Goal: Information Seeking & Learning: Learn about a topic

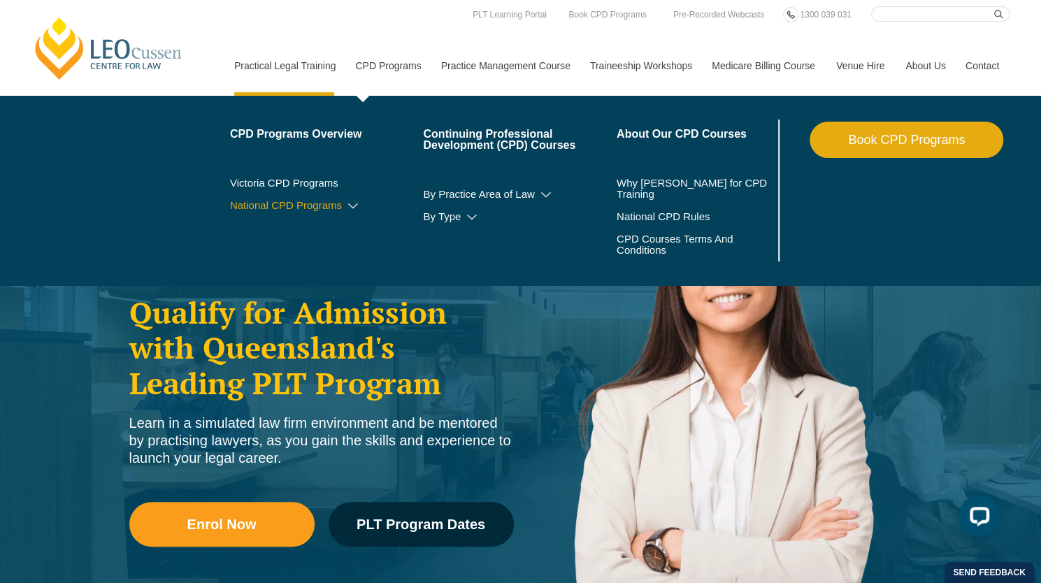
click at [350, 204] on icon at bounding box center [353, 206] width 14 height 10
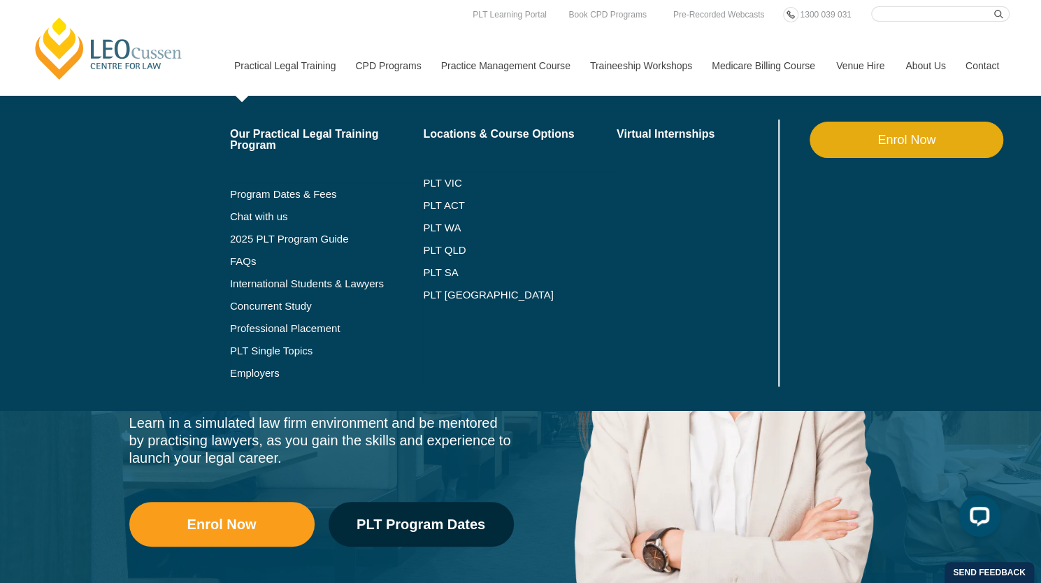
click at [417, 245] on li "2025 PLT Program Guide" at bounding box center [327, 239] width 194 height 22
click at [423, 246] on link "PLT QLD" at bounding box center [520, 250] width 194 height 11
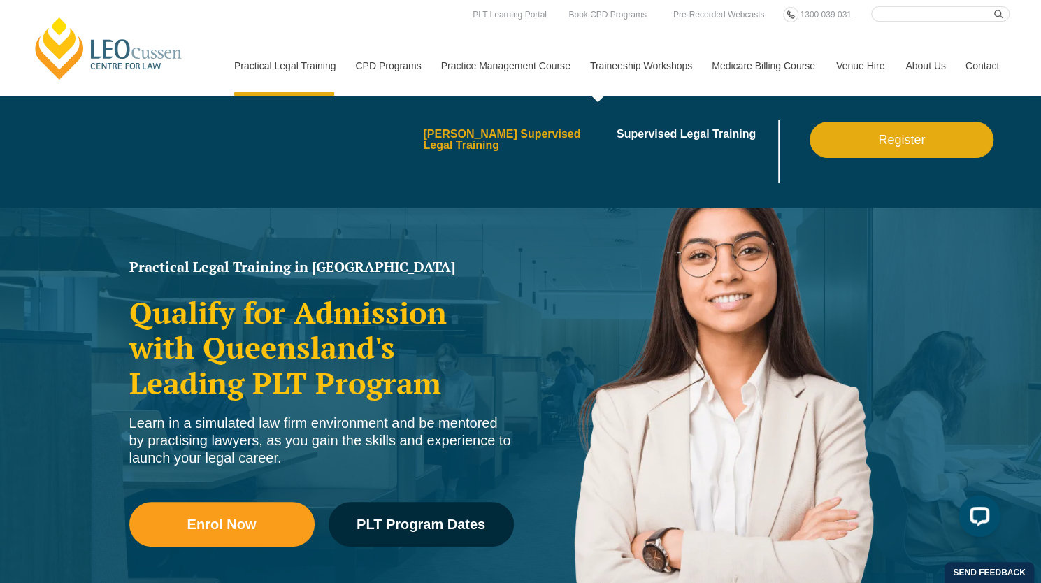
click at [533, 142] on link "[PERSON_NAME] Supervised Legal Training" at bounding box center [515, 140] width 184 height 22
